Goal: Register for event/course

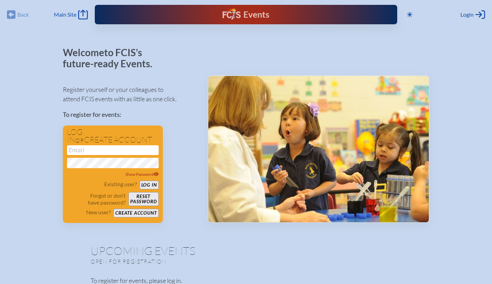
click at [172, 78] on div "Welcome to FCIS’s future-ready Events. Register yourself or your colleagues to …" at bounding box center [130, 135] width 134 height 176
click at [228, 15] on div "Events" at bounding box center [246, 14] width 47 height 13
click at [82, 16] on icon "Main Site" at bounding box center [83, 15] width 10 height 10
click at [101, 152] on input "email" at bounding box center [113, 151] width 92 height 10
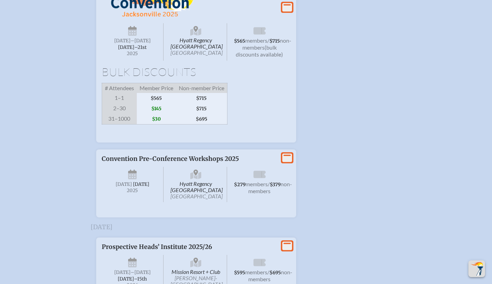
scroll to position [1256, 3]
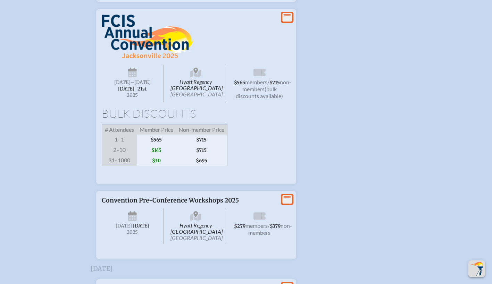
click at [283, 22] on icon at bounding box center [287, 17] width 10 height 9
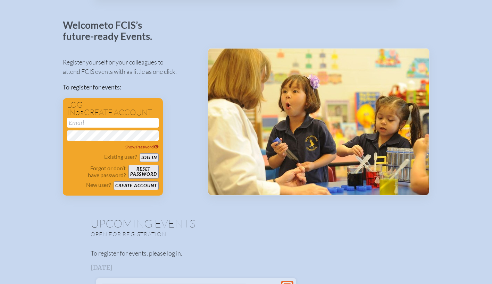
scroll to position [0, 0]
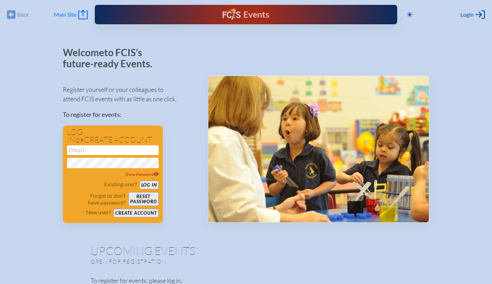
click at [66, 14] on span "Main Site" at bounding box center [65, 14] width 23 height 7
